Goal: Book appointment/travel/reservation

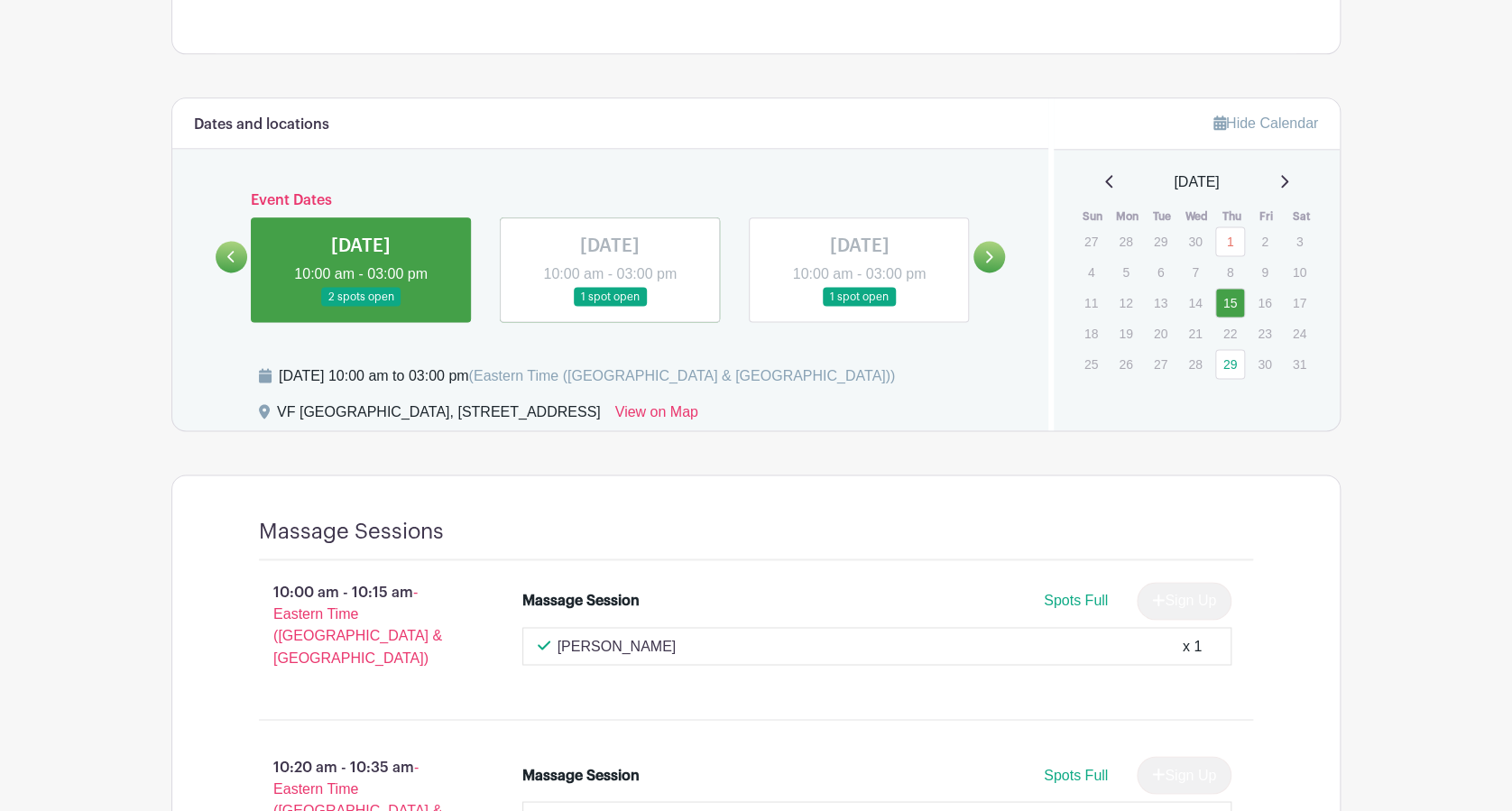
scroll to position [1058, 0]
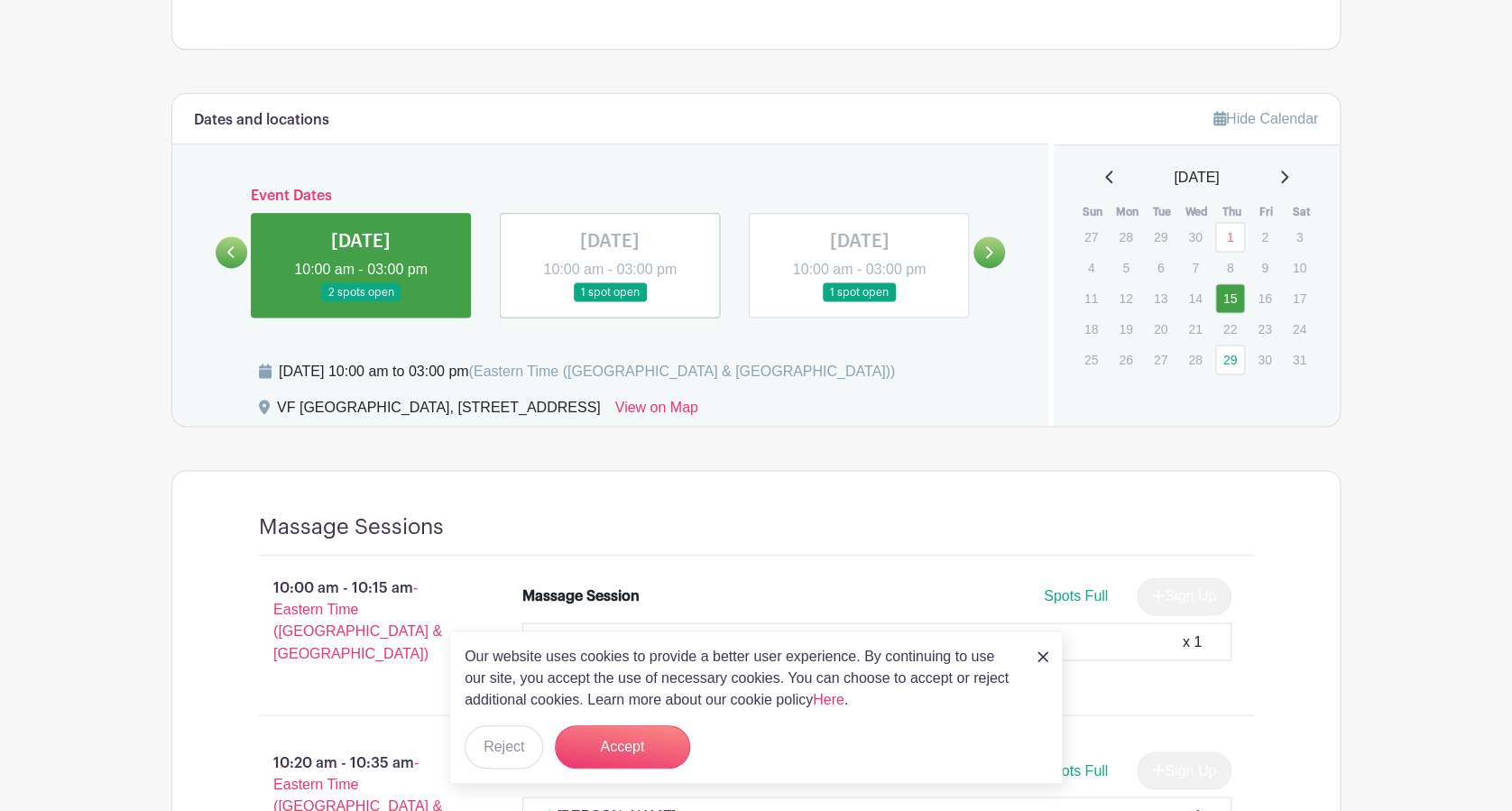
click at [988, 255] on icon at bounding box center [990, 252] width 8 height 12
click at [244, 256] on link at bounding box center [231, 251] width 32 height 32
click at [241, 251] on link at bounding box center [231, 251] width 32 height 32
click at [228, 238] on link at bounding box center [231, 251] width 32 height 32
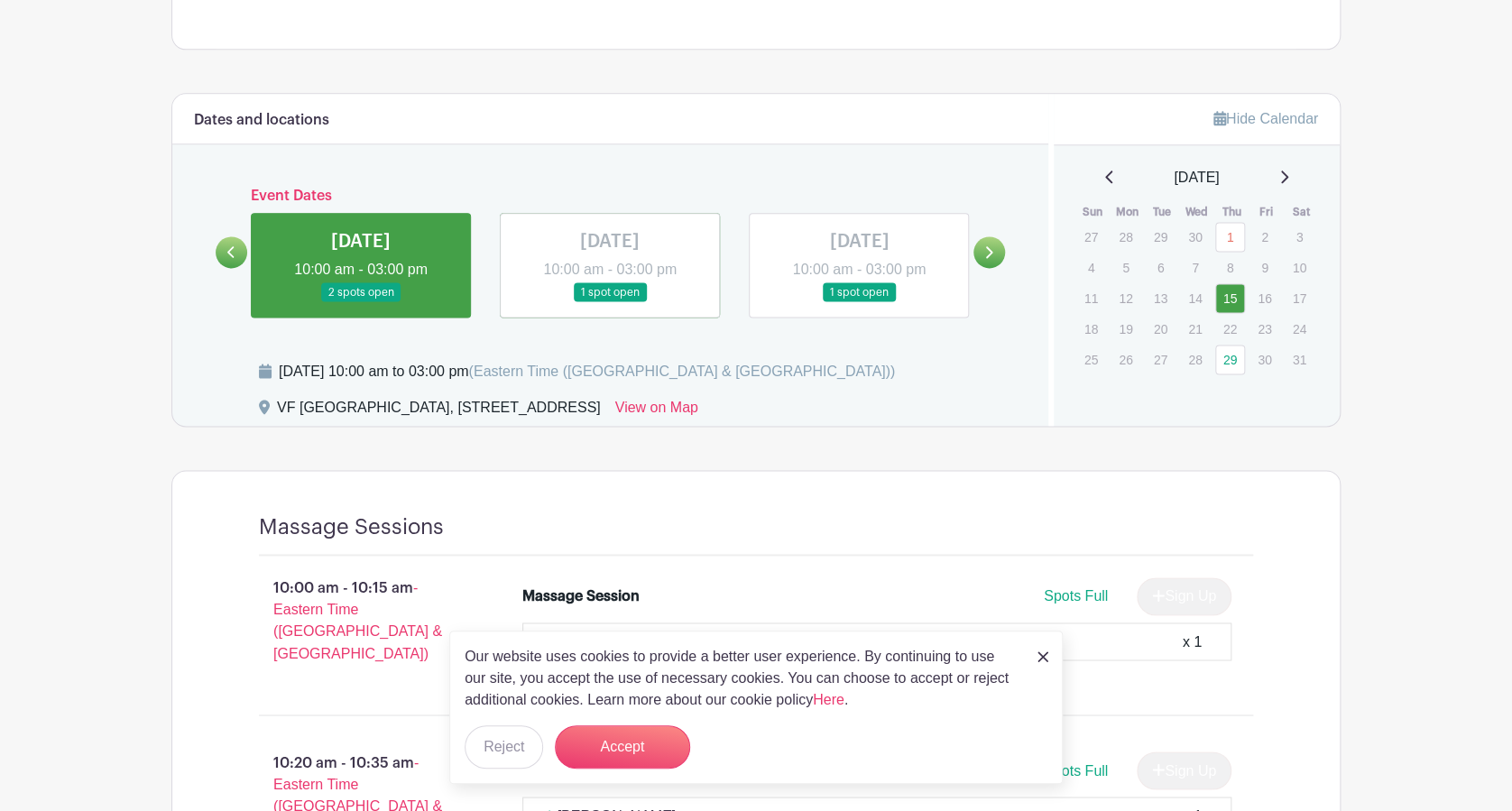
click at [859, 302] on link at bounding box center [859, 302] width 0 height 0
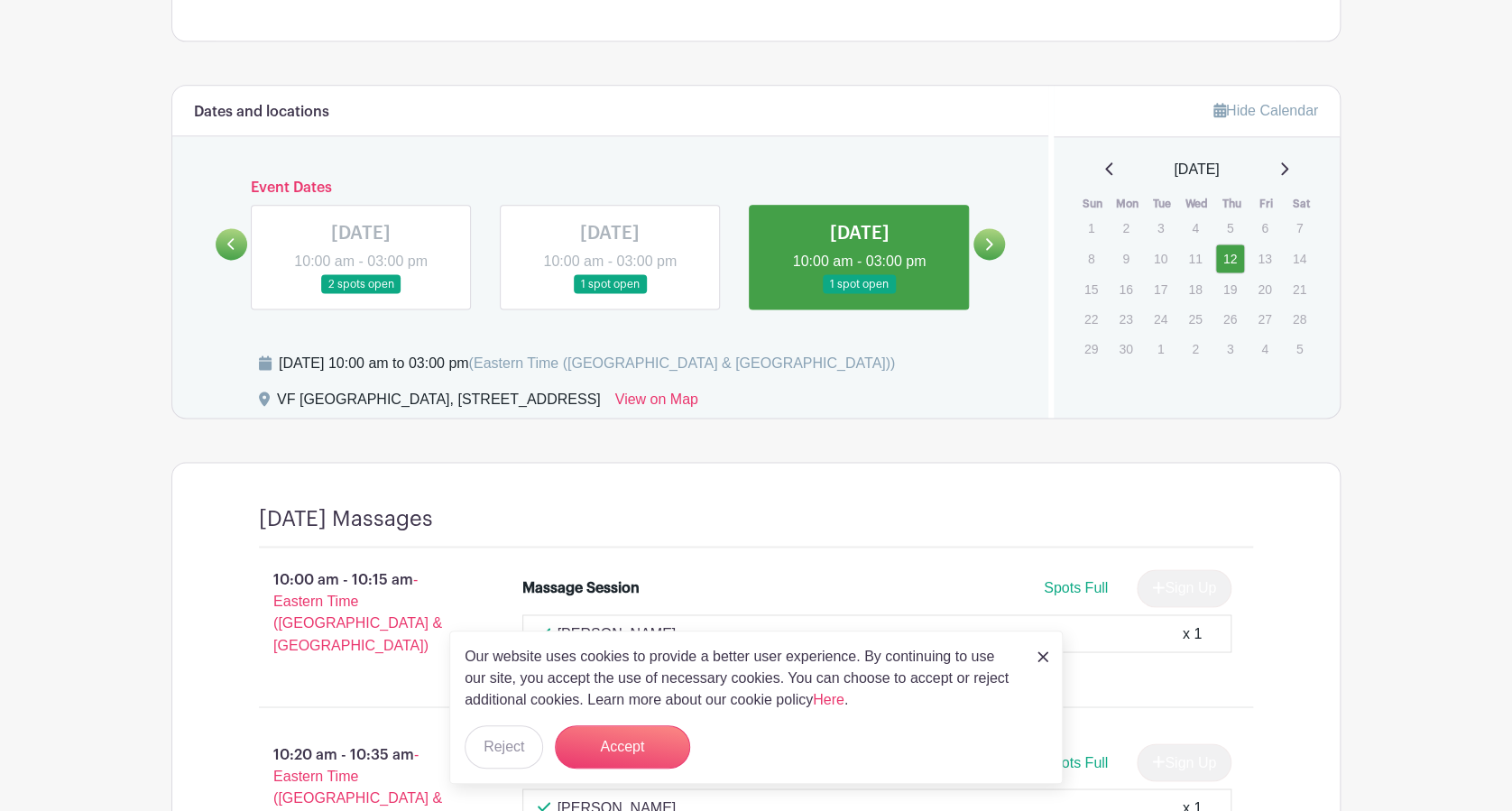
scroll to position [1004, 0]
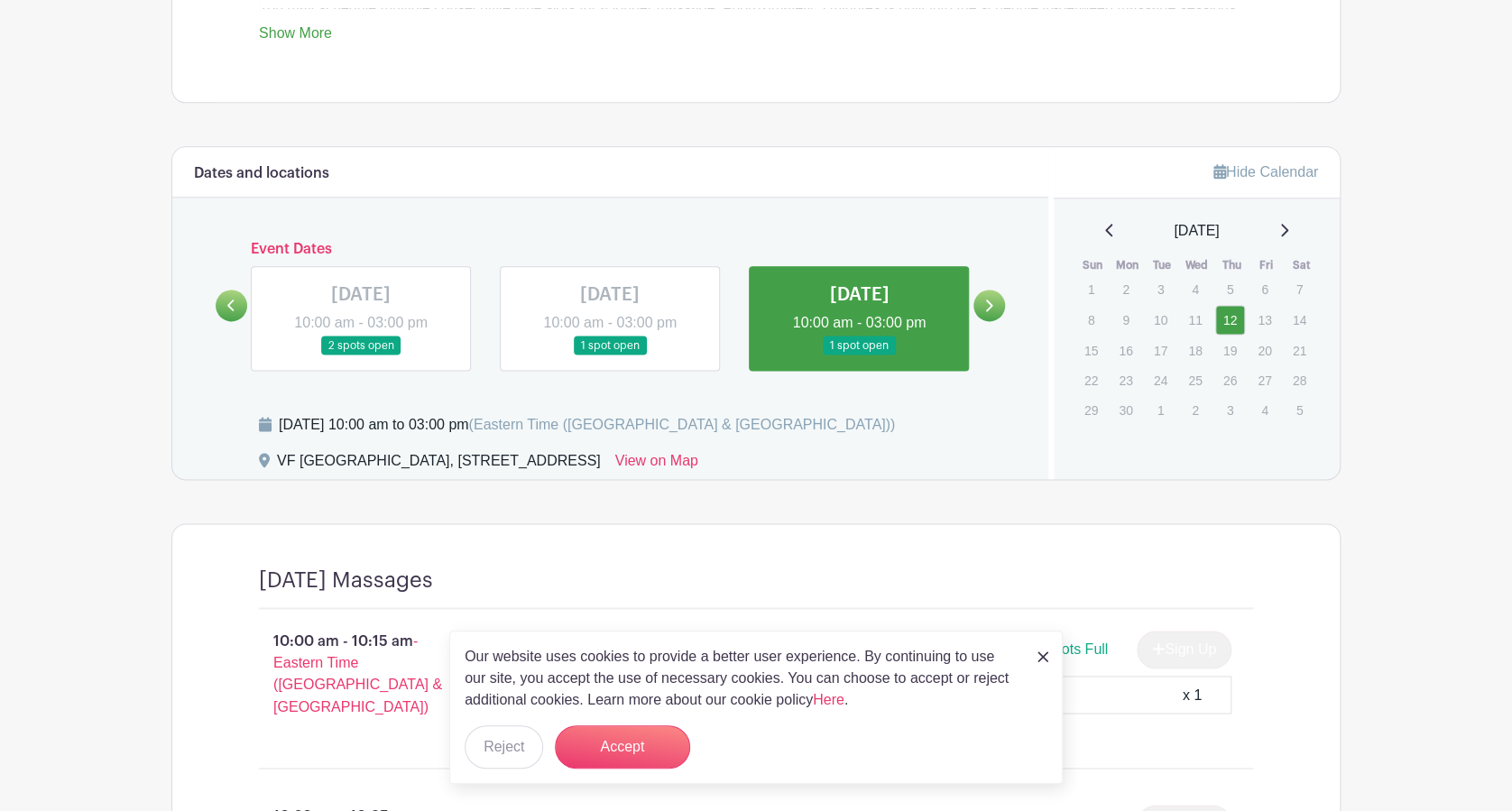
click at [981, 311] on link at bounding box center [989, 305] width 32 height 32
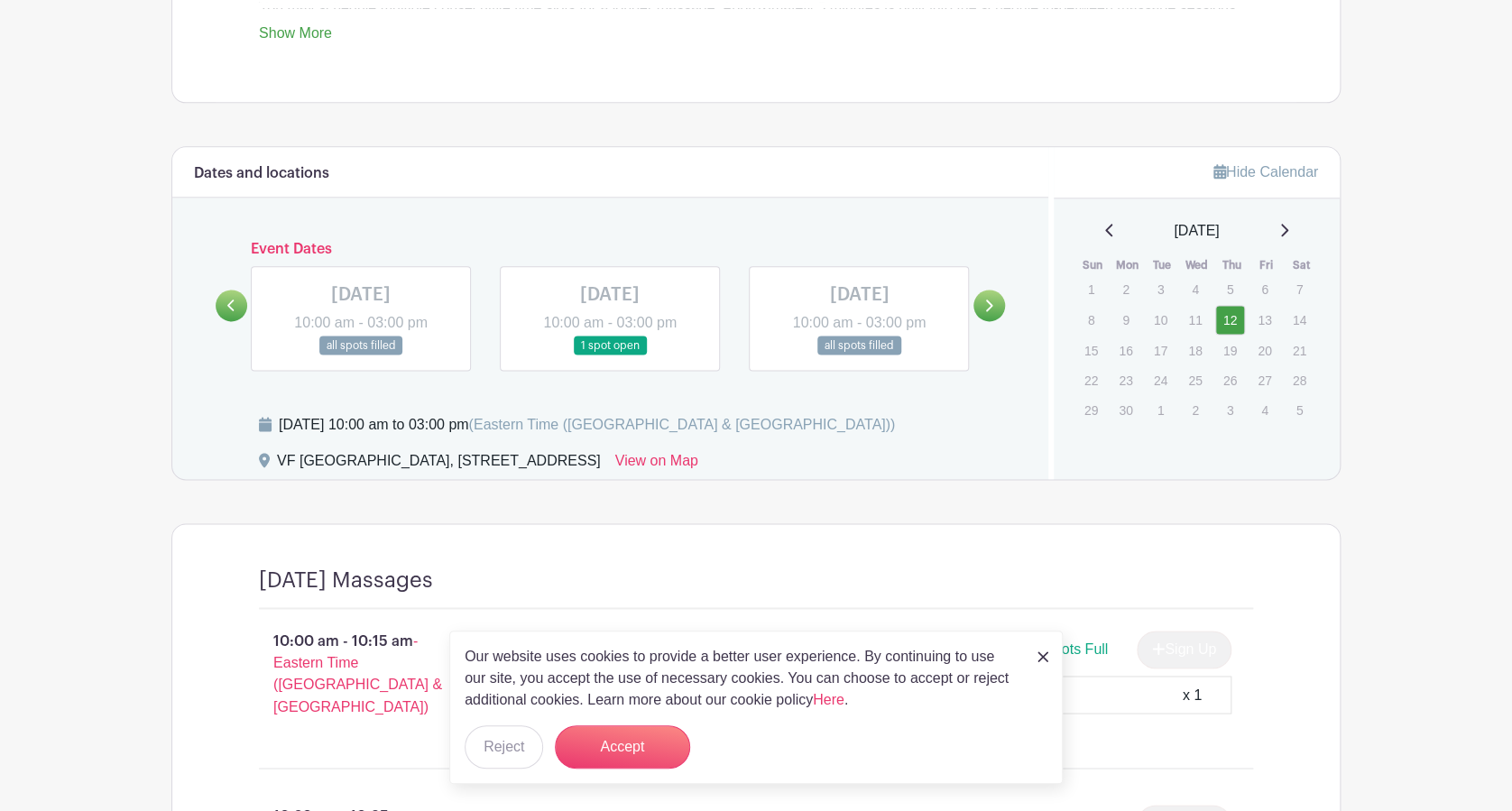
click at [981, 311] on link at bounding box center [989, 305] width 32 height 32
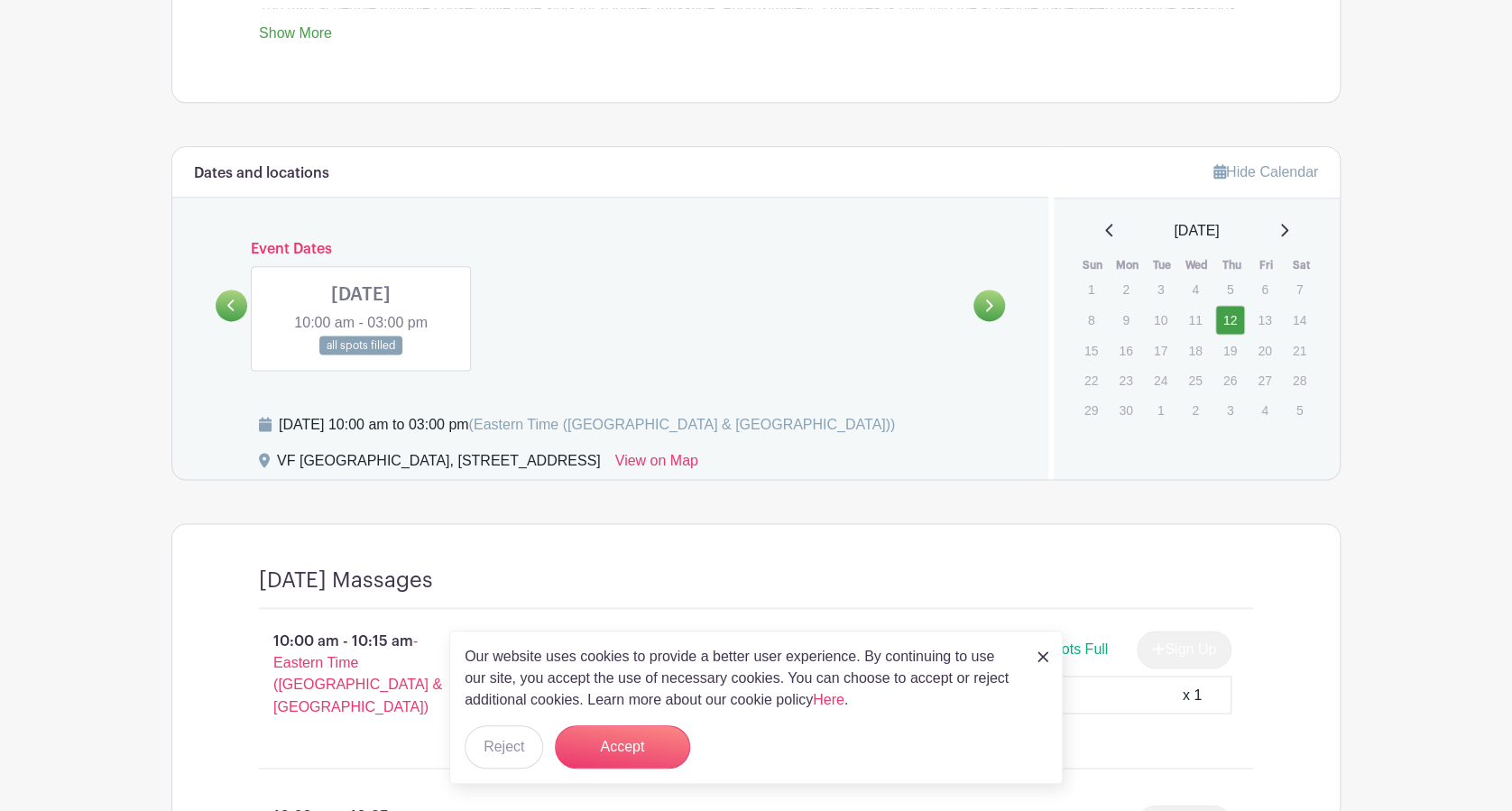
click at [361, 355] on link at bounding box center [361, 355] width 0 height 0
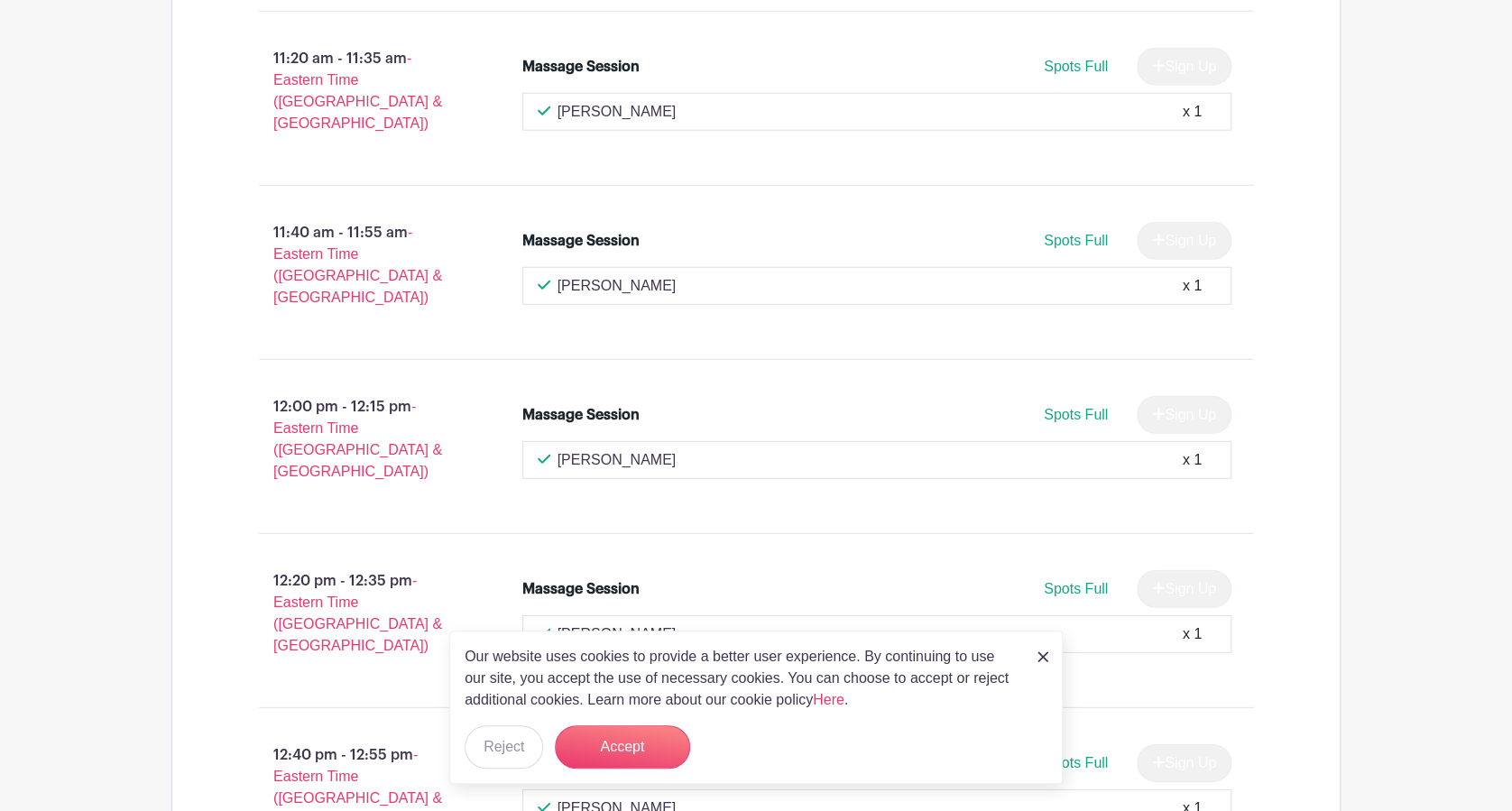
scroll to position [2342, 0]
